Goal: Find specific fact: Find specific fact

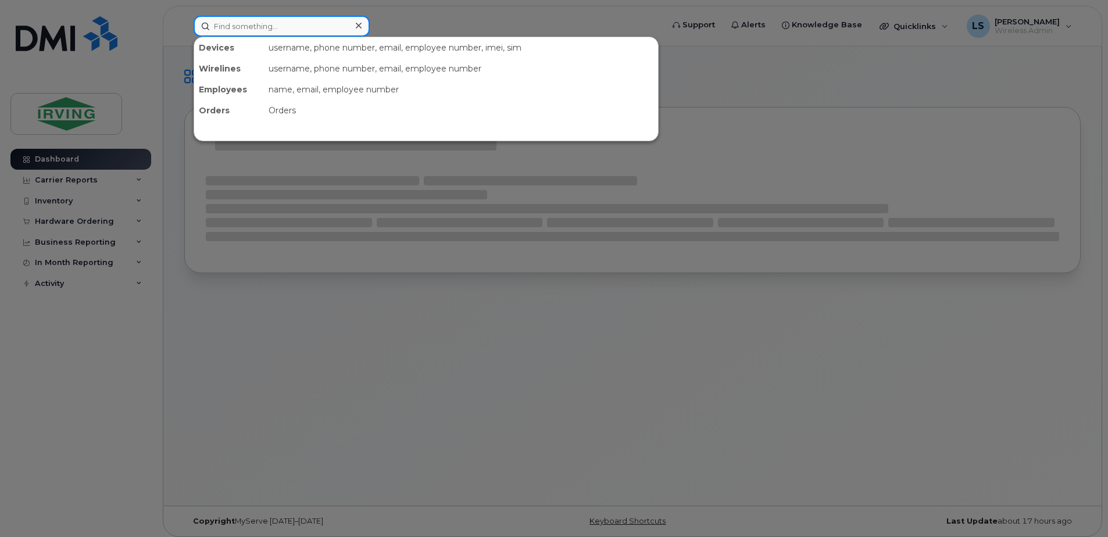
click at [332, 28] on input at bounding box center [282, 26] width 176 height 21
paste input "5063774471"
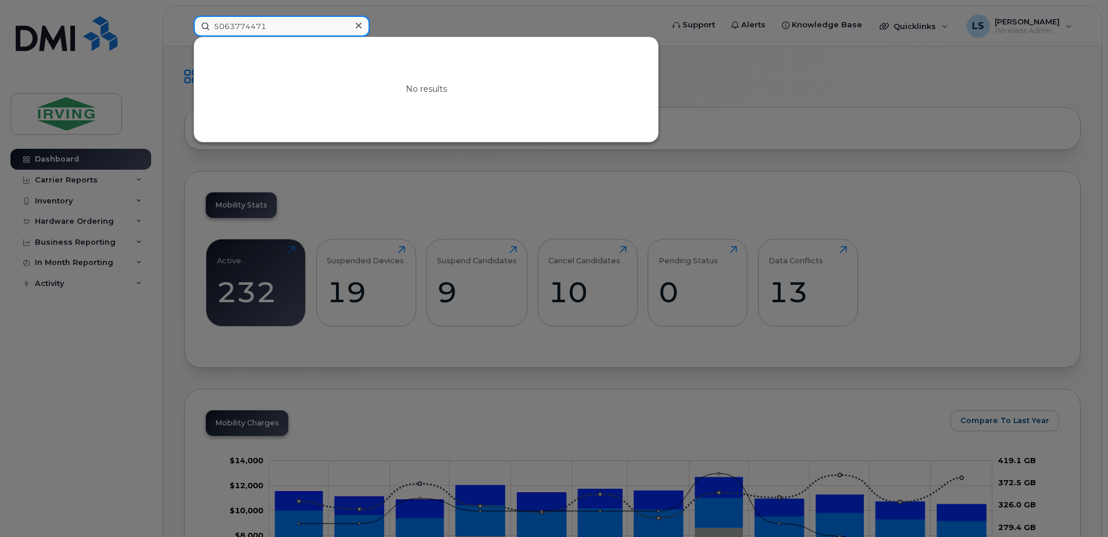
click at [330, 21] on input "5063774471" at bounding box center [282, 26] width 176 height 21
paste input "436609"
click at [277, 28] on input "5063436609" at bounding box center [282, 26] width 176 height 21
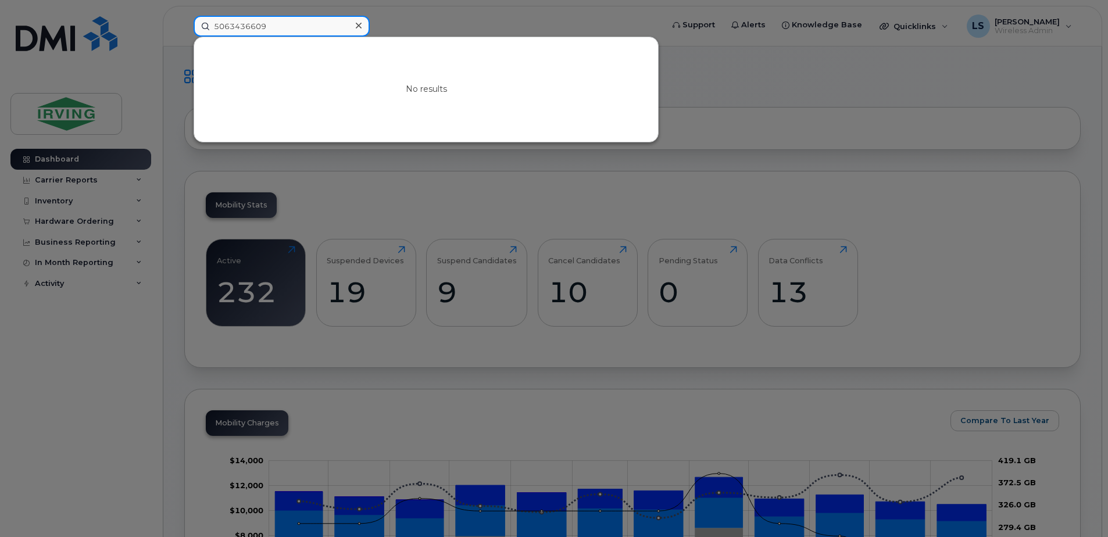
click at [277, 28] on input "5063436609" at bounding box center [282, 26] width 176 height 21
paste input "2715167"
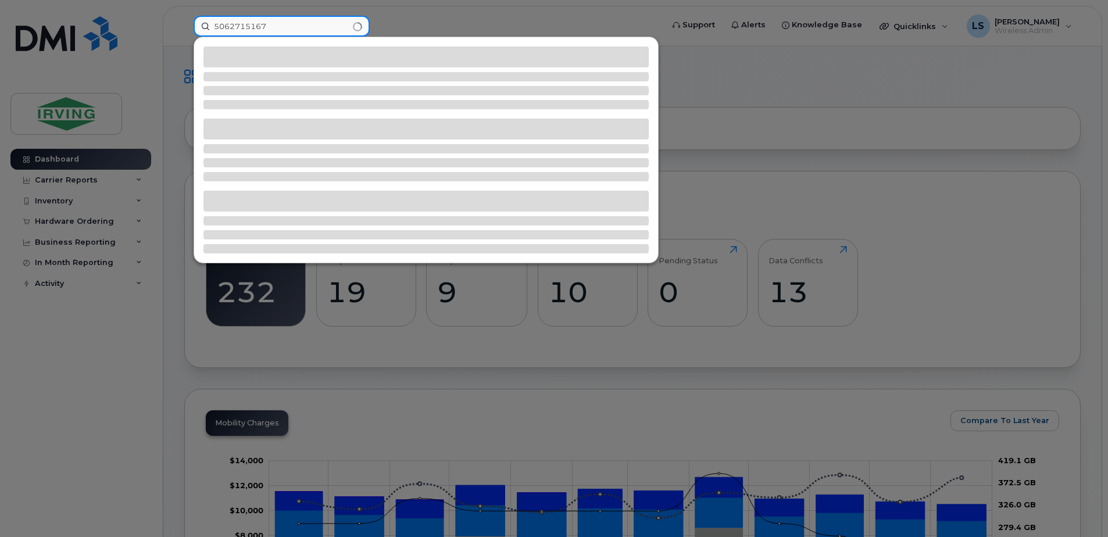
type input "5062715167"
click at [470, 20] on div at bounding box center [554, 268] width 1108 height 537
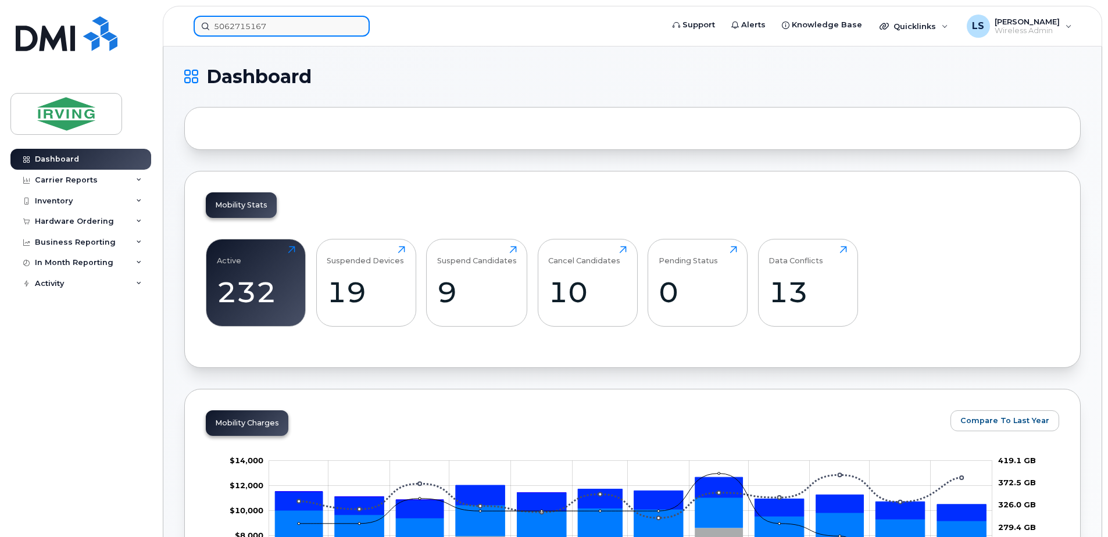
click at [328, 25] on input "5062715167" at bounding box center [282, 26] width 176 height 21
